Goal: Transaction & Acquisition: Purchase product/service

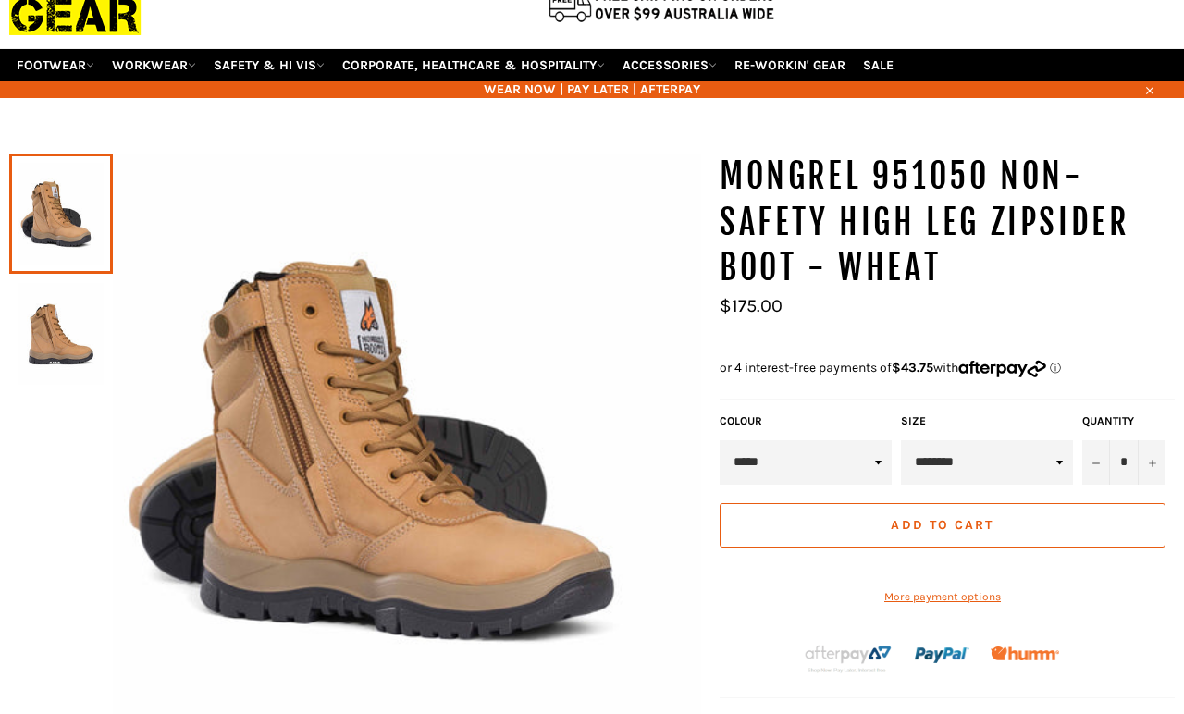
click at [1041, 443] on select "**********" at bounding box center [987, 462] width 172 height 44
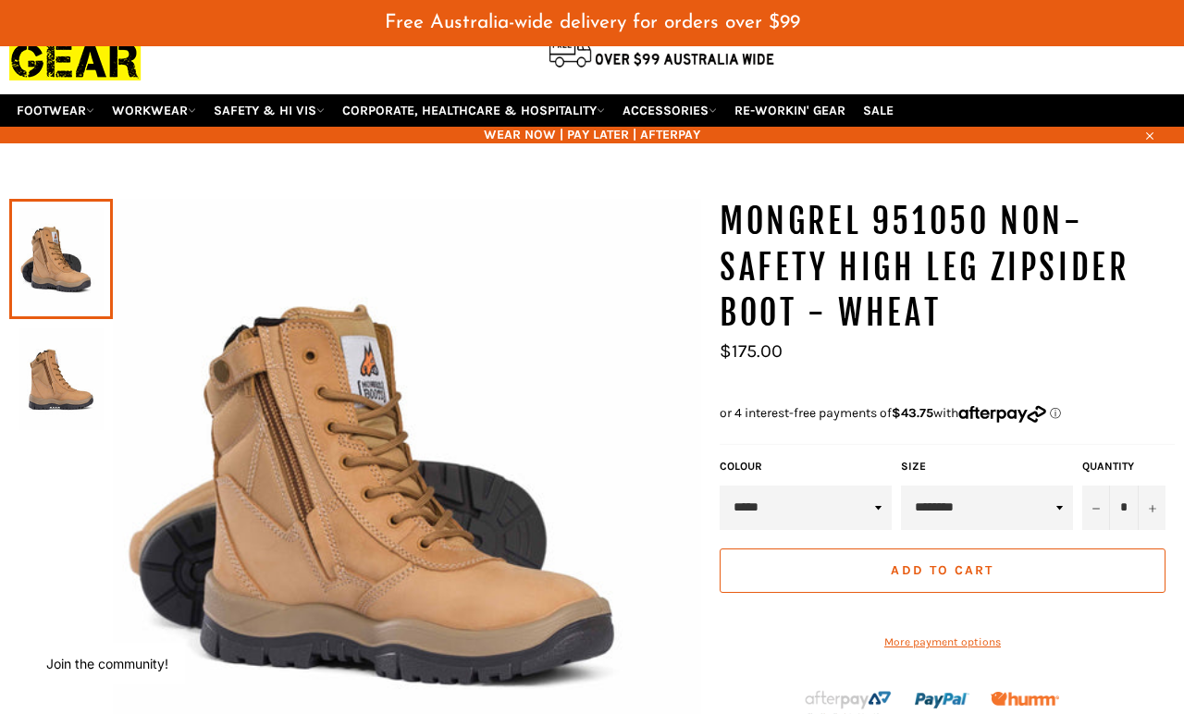
select select "*********"
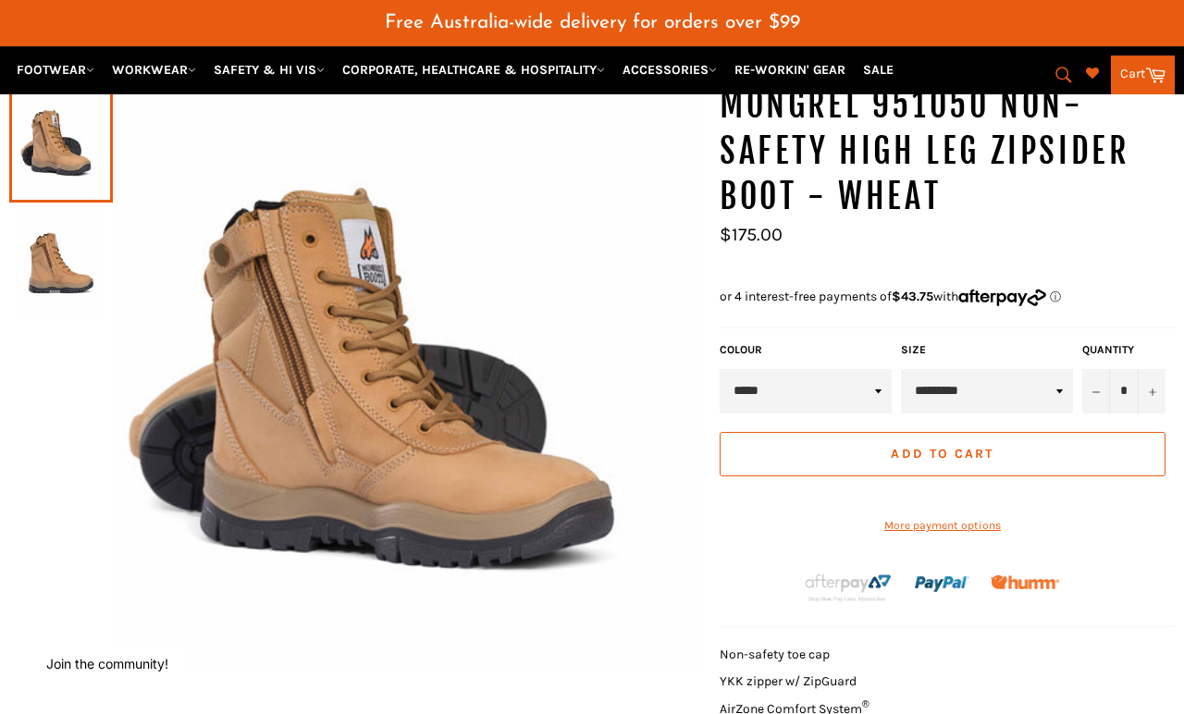
scroll to position [246, 0]
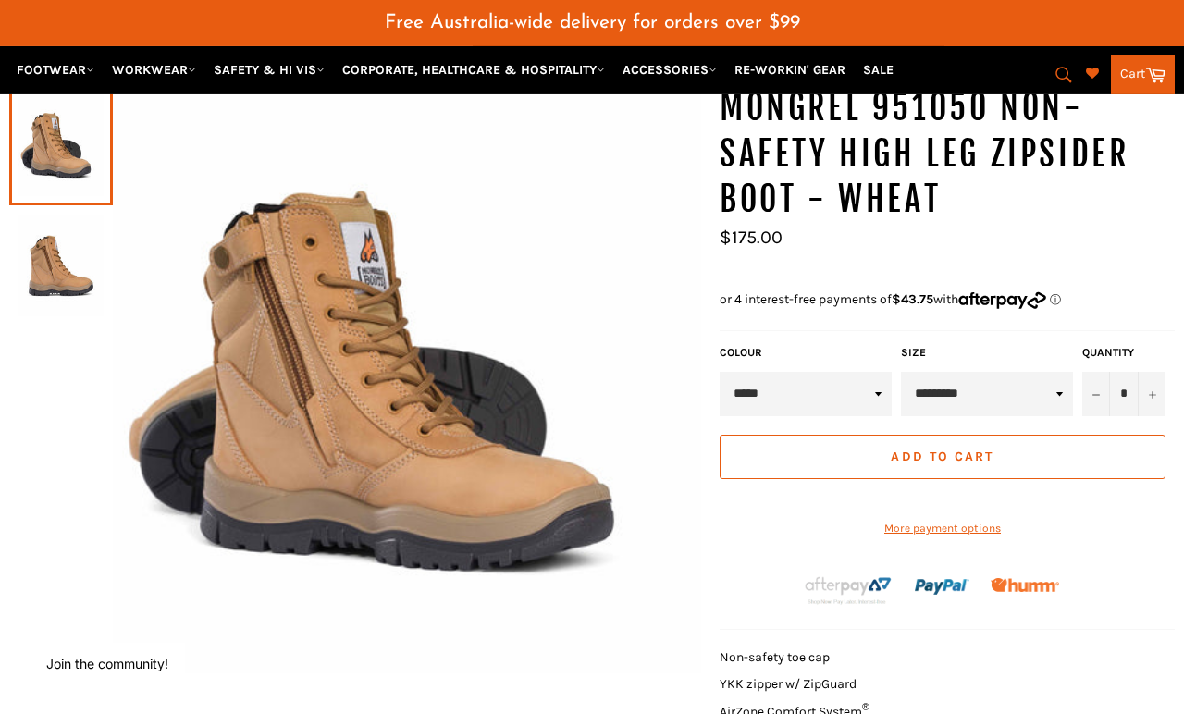
click at [939, 449] on span "Add to Cart" at bounding box center [942, 457] width 103 height 16
click at [1138, 76] on link "Cart Cart" at bounding box center [1143, 75] width 64 height 39
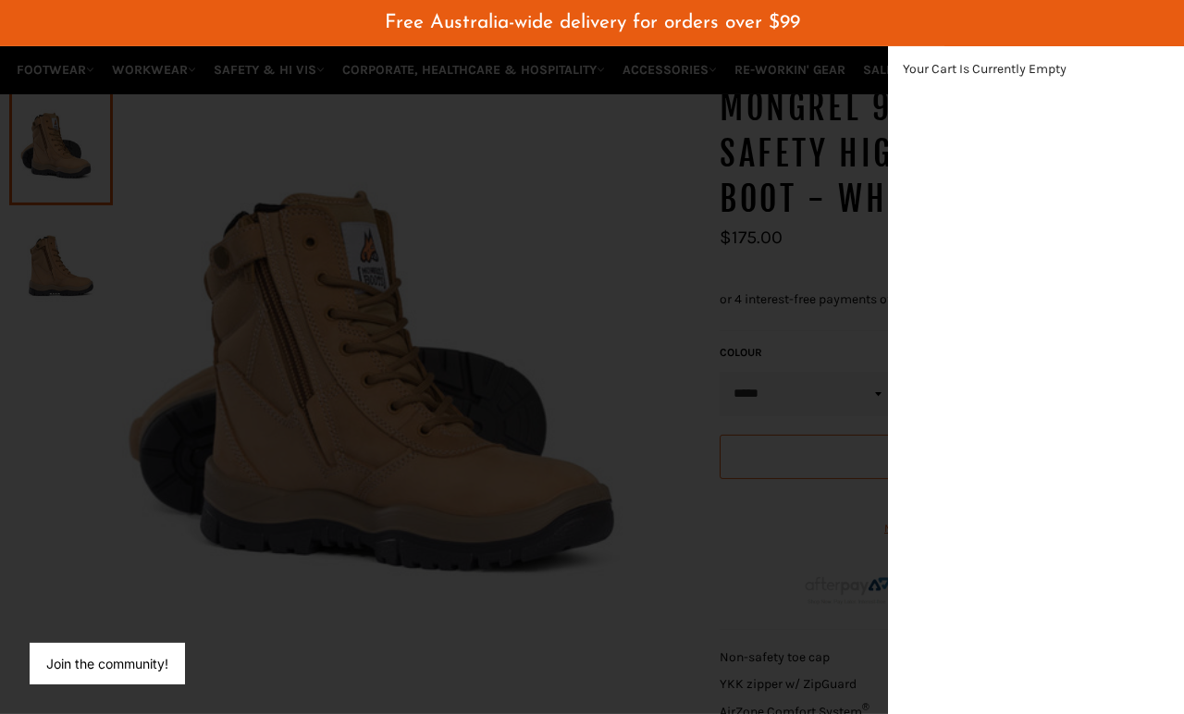
click at [671, 585] on div "modal" at bounding box center [592, 357] width 1184 height 714
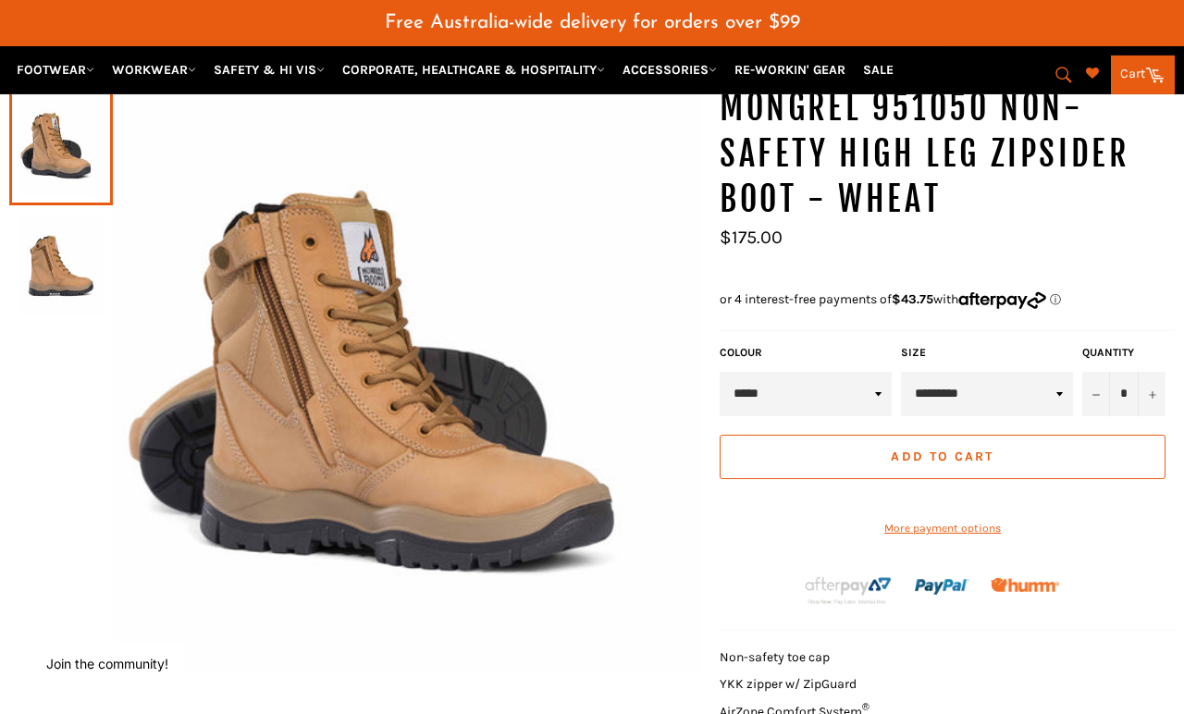
click at [960, 449] on span "Add to Cart" at bounding box center [942, 457] width 103 height 16
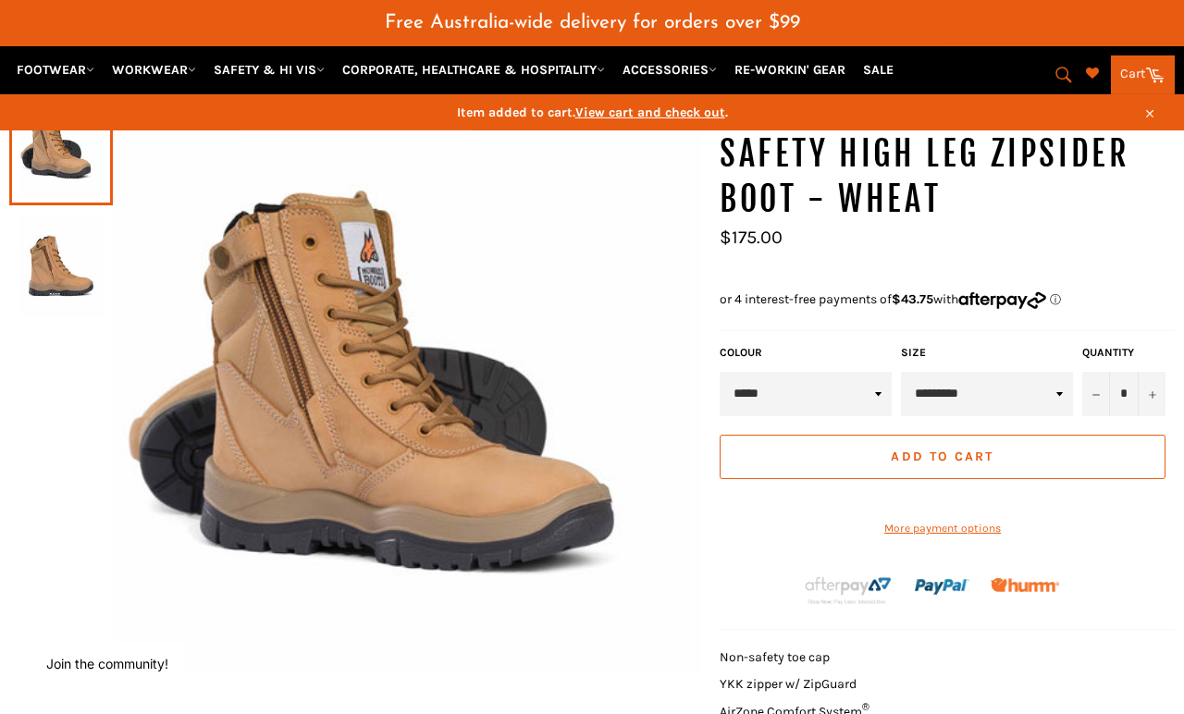
click at [655, 119] on span "View cart and check out" at bounding box center [650, 113] width 150 height 16
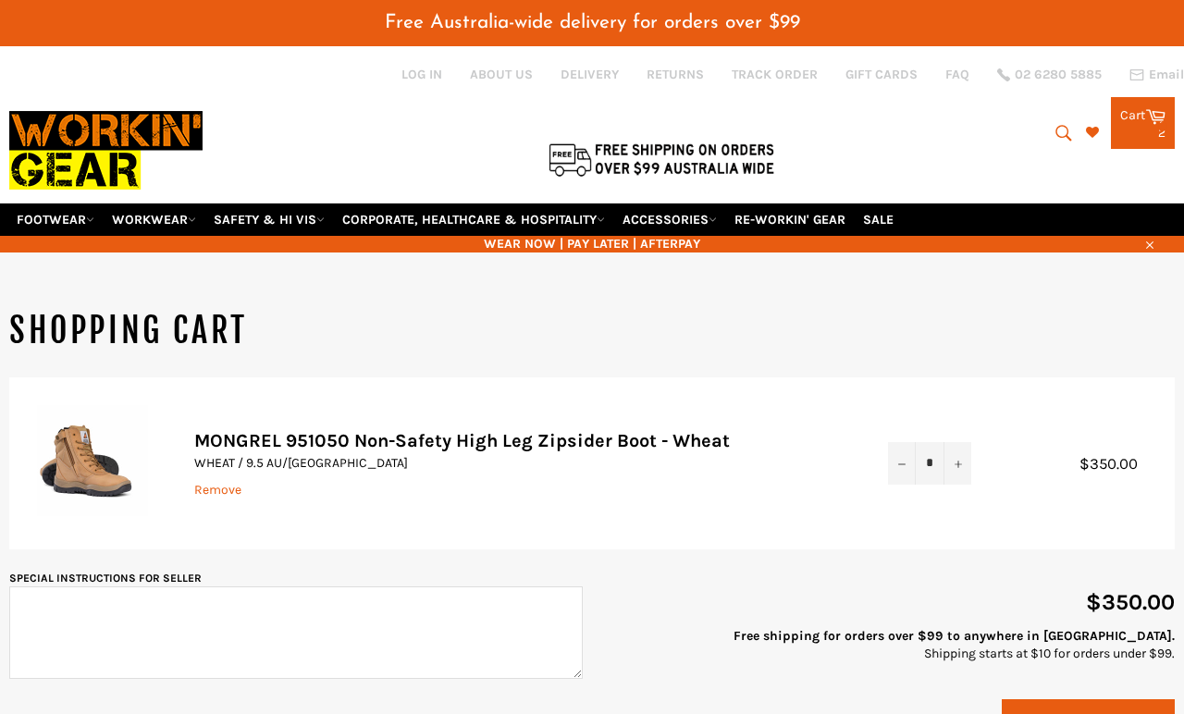
click at [900, 461] on icon "Reduce item quantity by one" at bounding box center [901, 464] width 7 height 7
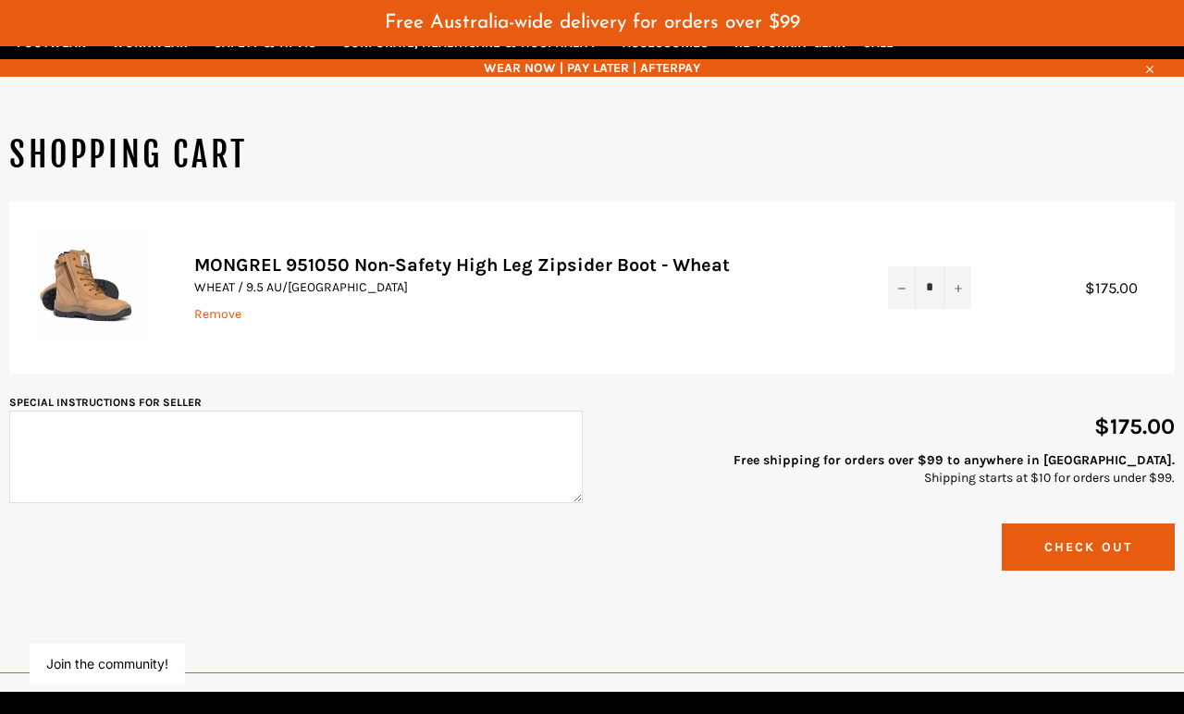
scroll to position [183, 0]
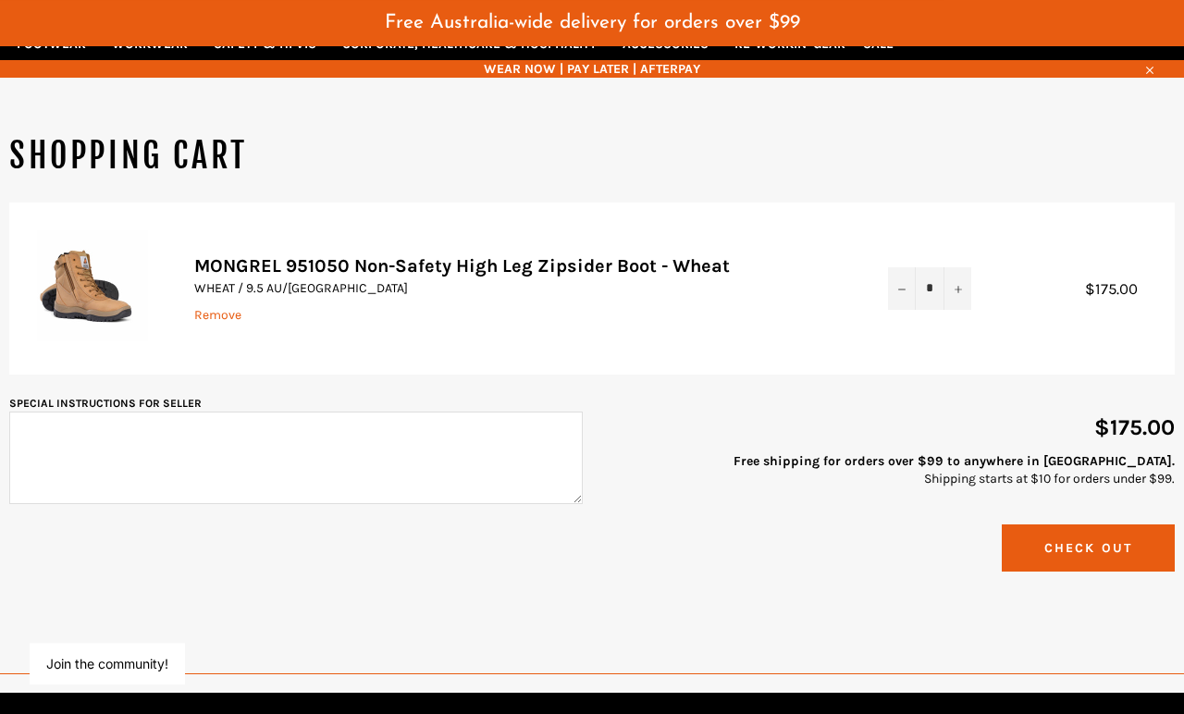
click at [1104, 525] on button "Check Out" at bounding box center [1088, 548] width 173 height 47
